Goal: Task Accomplishment & Management: Manage account settings

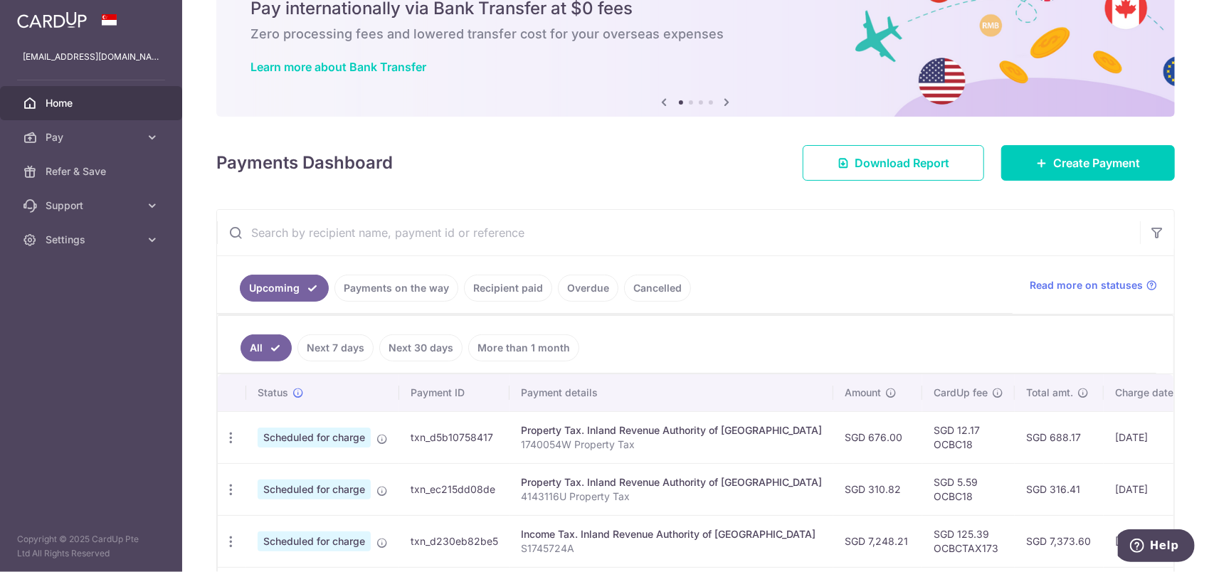
scroll to position [71, 0]
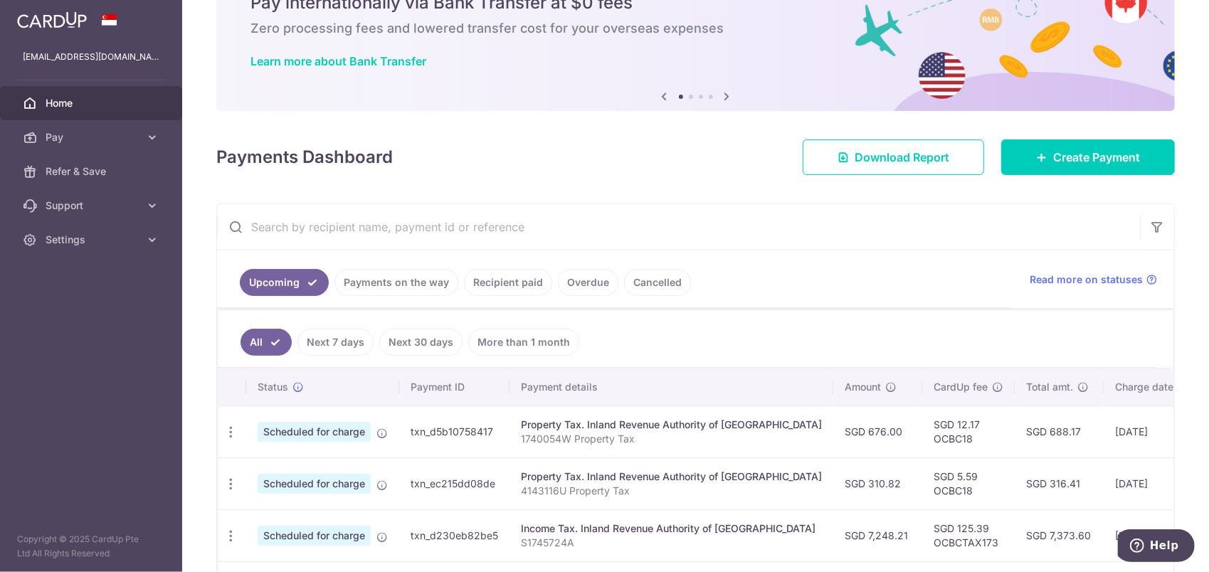
click at [498, 287] on link "Recipient paid" at bounding box center [508, 282] width 88 height 27
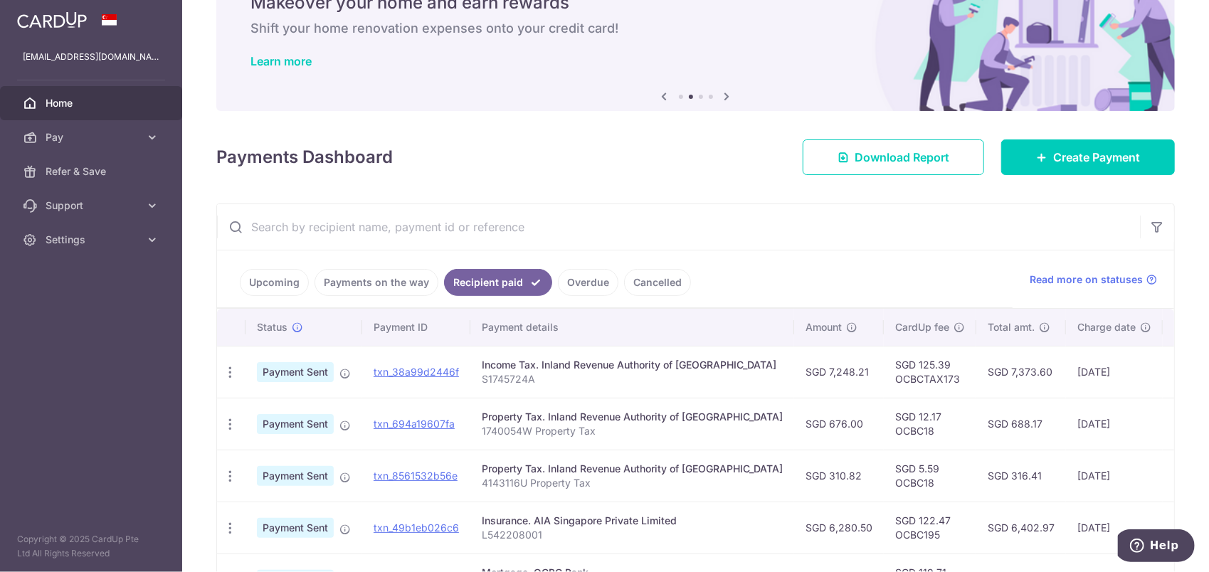
click at [371, 288] on link "Payments on the way" at bounding box center [376, 282] width 124 height 27
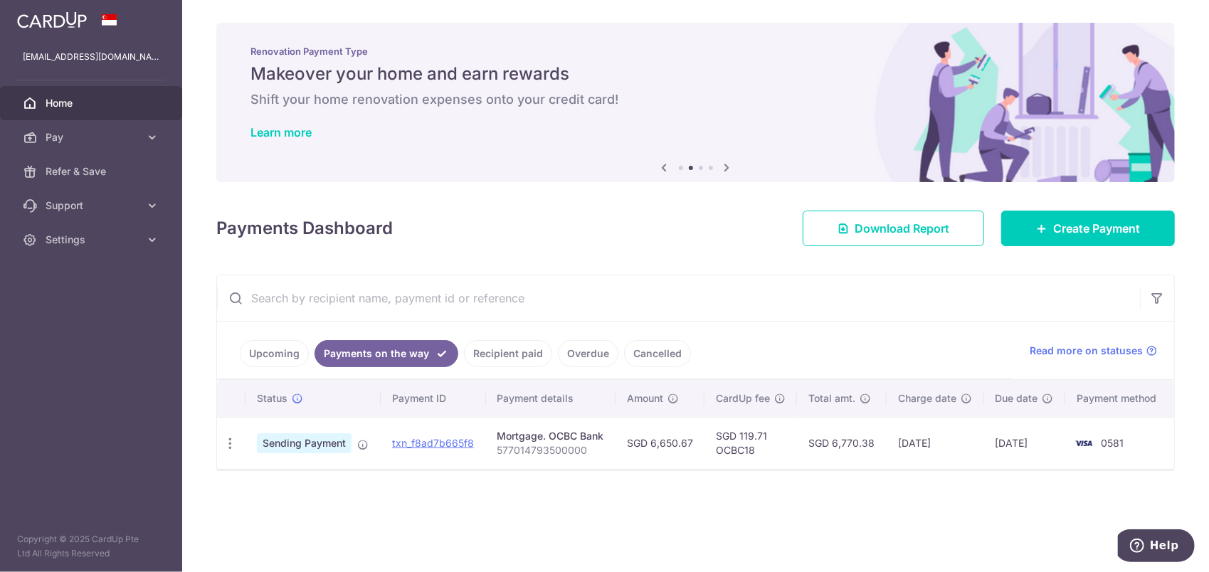
scroll to position [0, 0]
click at [282, 345] on link "Upcoming" at bounding box center [274, 353] width 69 height 27
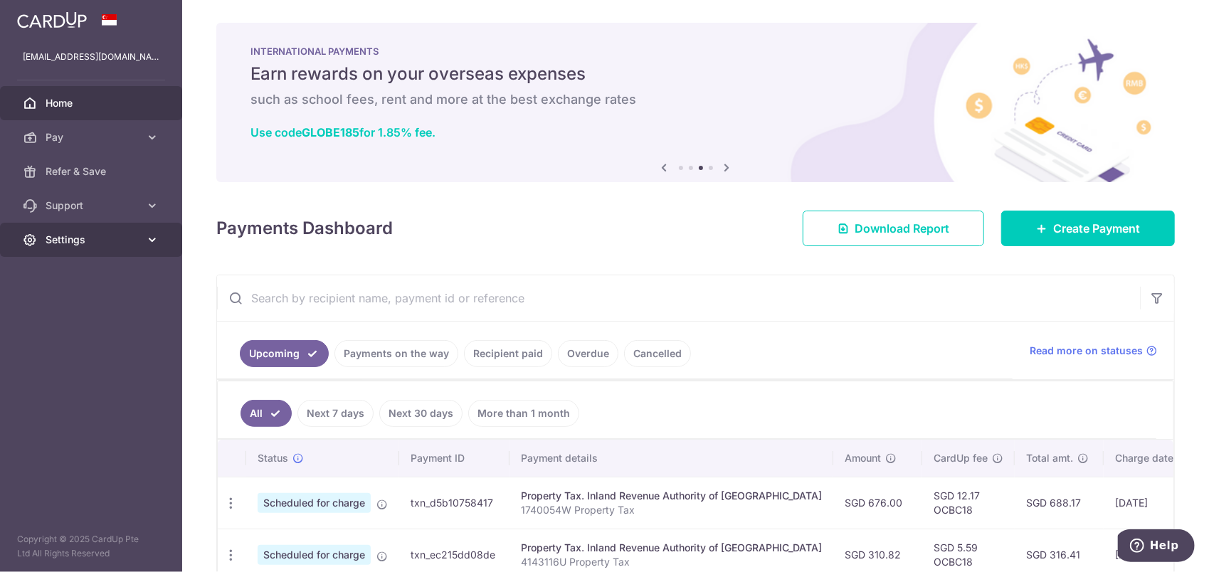
click at [92, 241] on span "Settings" at bounding box center [93, 240] width 94 height 14
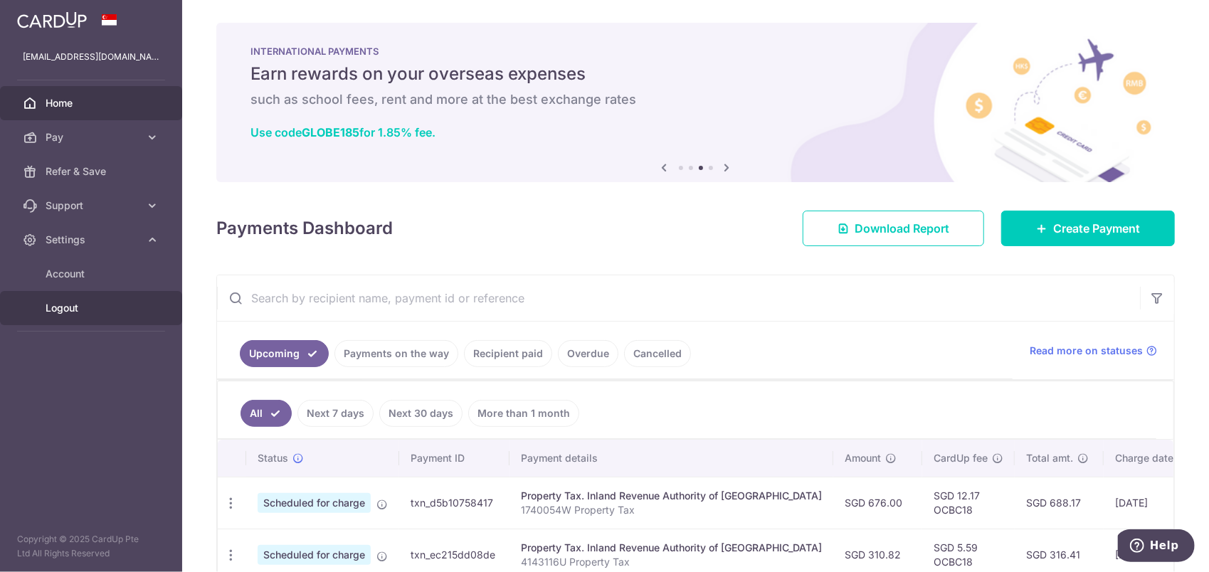
click at [77, 312] on span "Logout" at bounding box center [93, 308] width 94 height 14
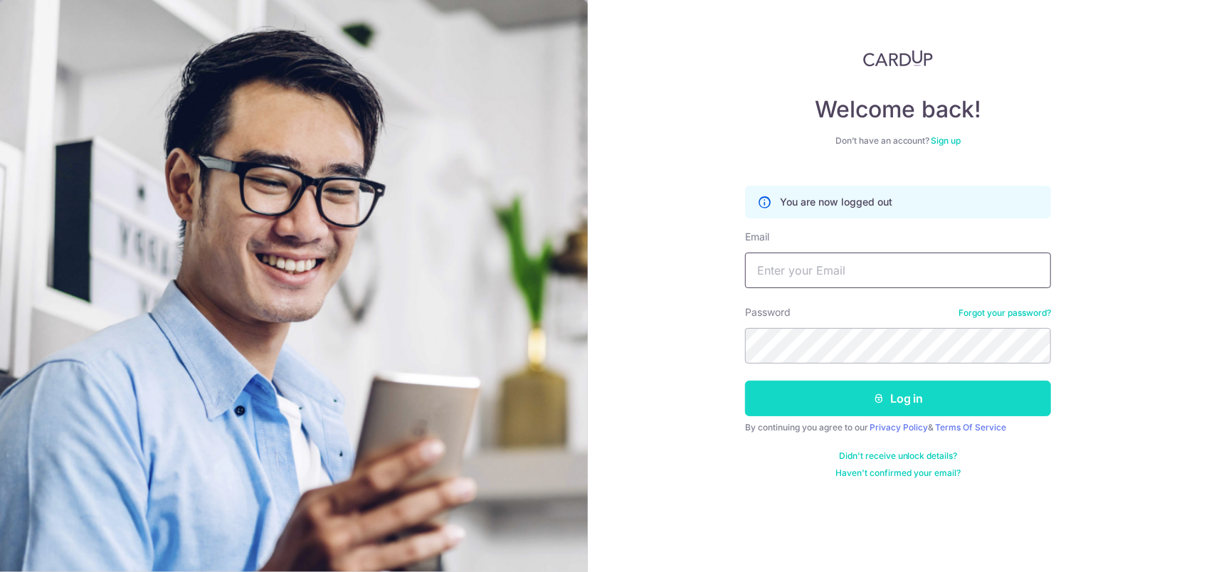
type input "[EMAIL_ADDRESS][DOMAIN_NAME]"
click at [866, 391] on button "Log in" at bounding box center [898, 399] width 306 height 36
